Goal: Task Accomplishment & Management: Manage account settings

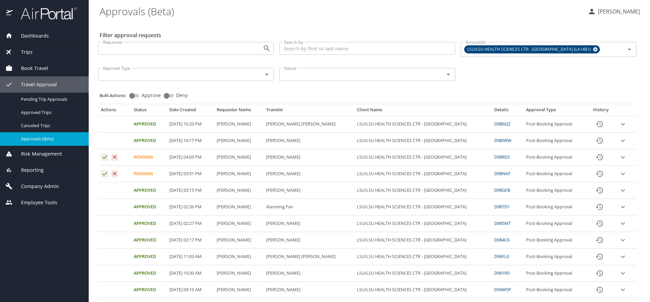
click at [501, 72] on div "Requester Requester Search by Search by Account(s) LSU/LSU HEALTH SCIENCES CTR …" at bounding box center [367, 61] width 544 height 48
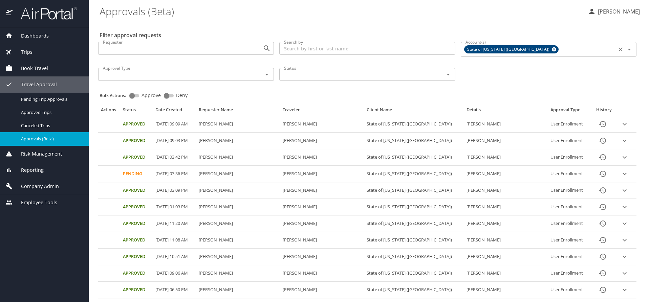
click at [552, 49] on icon at bounding box center [554, 49] width 4 height 4
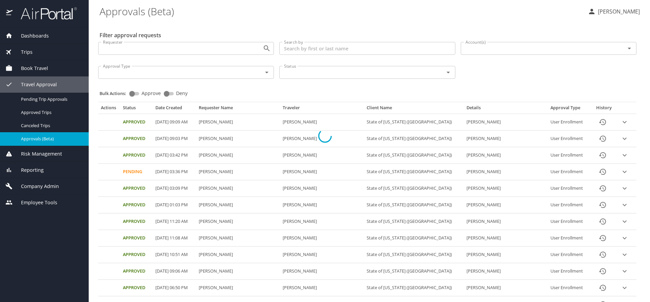
click at [512, 49] on div at bounding box center [325, 136] width 650 height 332
click at [503, 49] on div at bounding box center [325, 136] width 650 height 332
click at [473, 51] on div at bounding box center [325, 136] width 650 height 332
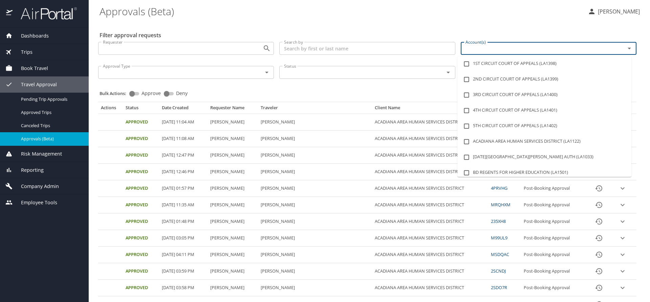
click at [472, 49] on input "Account(s)" at bounding box center [539, 48] width 152 height 9
type input "lsu"
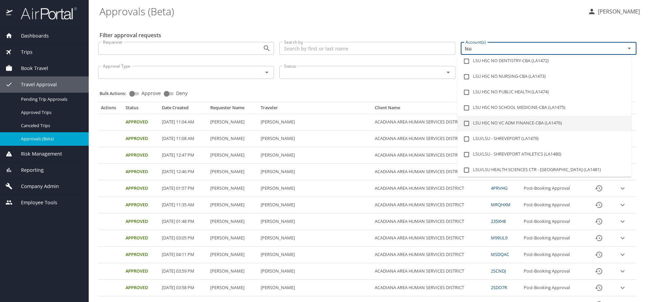
scroll to position [102, 0]
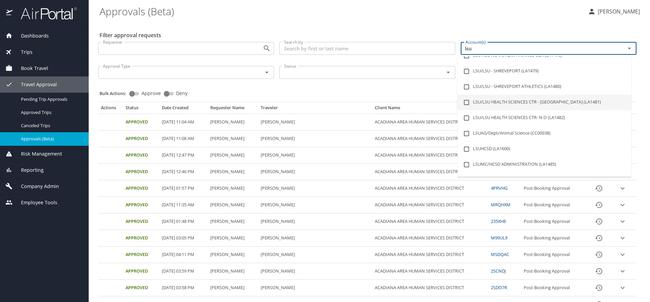
click at [509, 104] on li "LSU/LSU HEALTH SCIENCES CTR - [GEOGRAPHIC_DATA] (LA1481)" at bounding box center [544, 103] width 174 height 16
checkbox input "true"
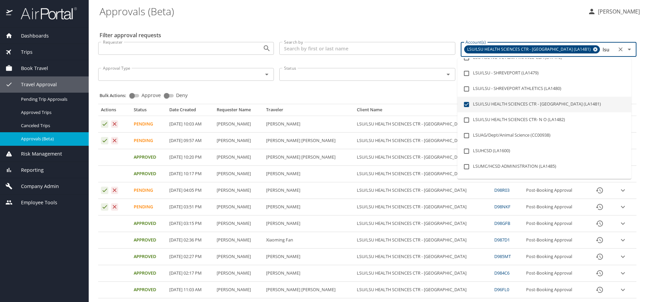
type input "lsu"
click at [385, 90] on div "Bulk Actions: Approve Deny" at bounding box center [370, 92] width 540 height 15
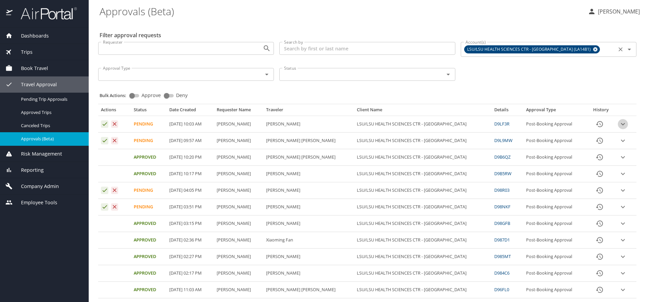
click at [621, 125] on icon "expand row" at bounding box center [623, 124] width 4 height 2
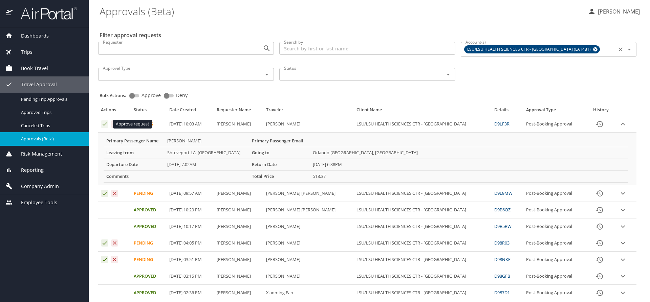
click at [104, 124] on icon "Approval table" at bounding box center [105, 124] width 6 height 6
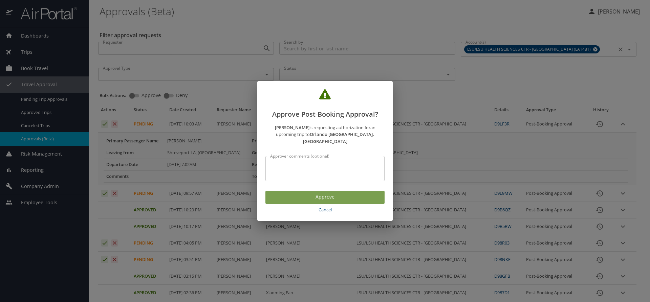
click at [308, 194] on span "Approve" at bounding box center [325, 197] width 108 height 8
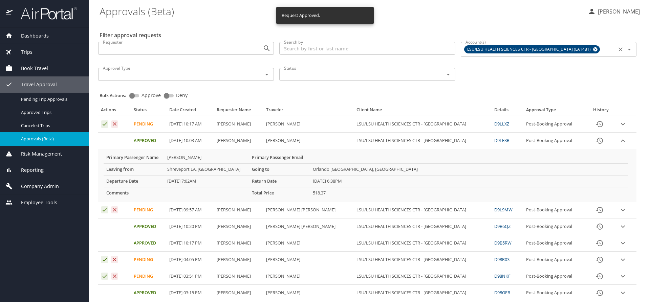
click at [619, 128] on icon "expand row" at bounding box center [623, 124] width 8 height 8
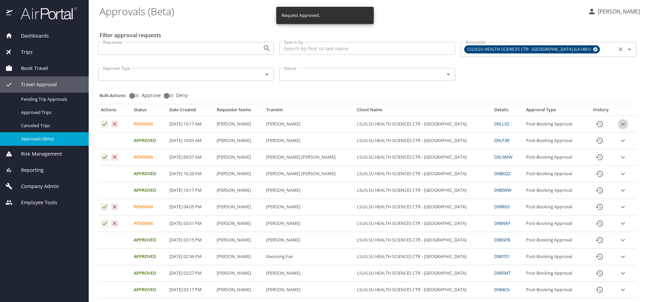
click at [621, 125] on icon "expand row" at bounding box center [623, 124] width 4 height 2
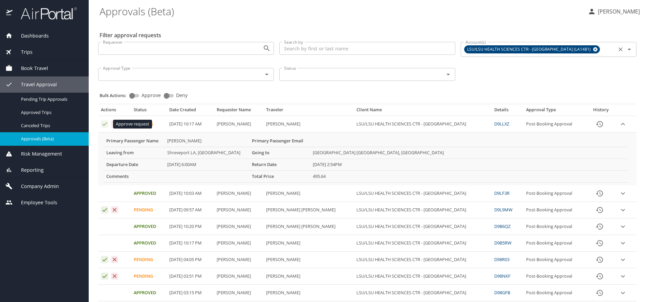
click at [105, 124] on icon "Approval table" at bounding box center [105, 124] width 4 height 3
click at [105, 124] on icon "Approval table" at bounding box center [105, 124] width 6 height 6
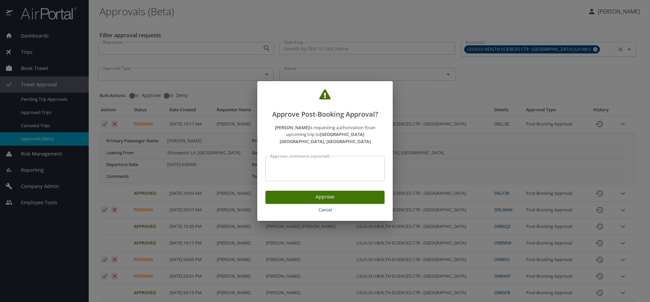
click at [287, 193] on span "Approve" at bounding box center [325, 197] width 108 height 8
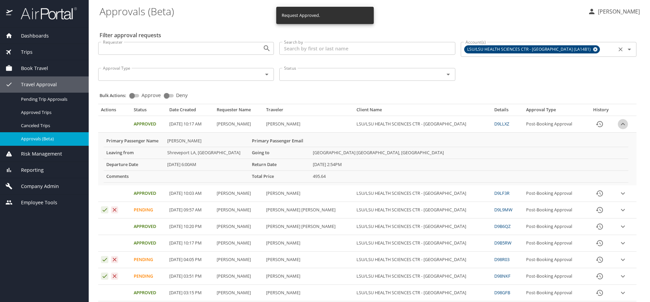
click at [621, 124] on icon "expand row" at bounding box center [623, 124] width 4 height 2
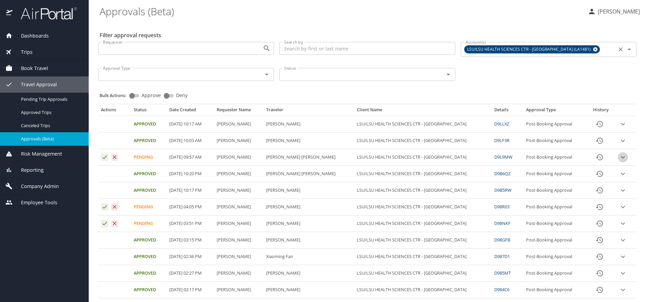
click at [621, 126] on icon "expand row" at bounding box center [623, 124] width 4 height 2
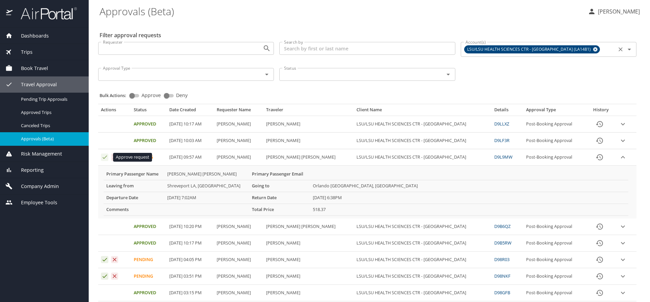
click at [103, 157] on icon "Approval table" at bounding box center [105, 157] width 6 height 6
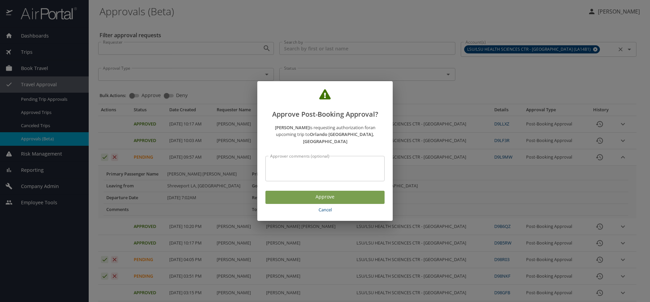
click at [281, 193] on span "Approve" at bounding box center [325, 197] width 108 height 8
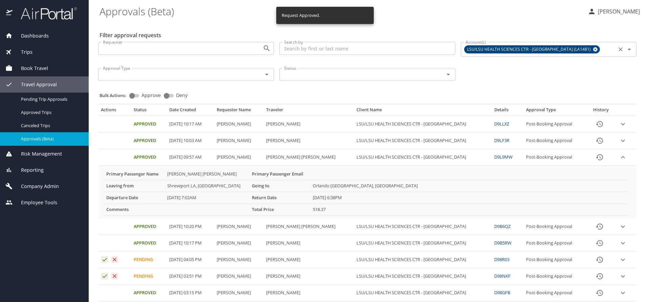
click at [619, 128] on icon "expand row" at bounding box center [623, 124] width 8 height 8
